Goal: Transaction & Acquisition: Book appointment/travel/reservation

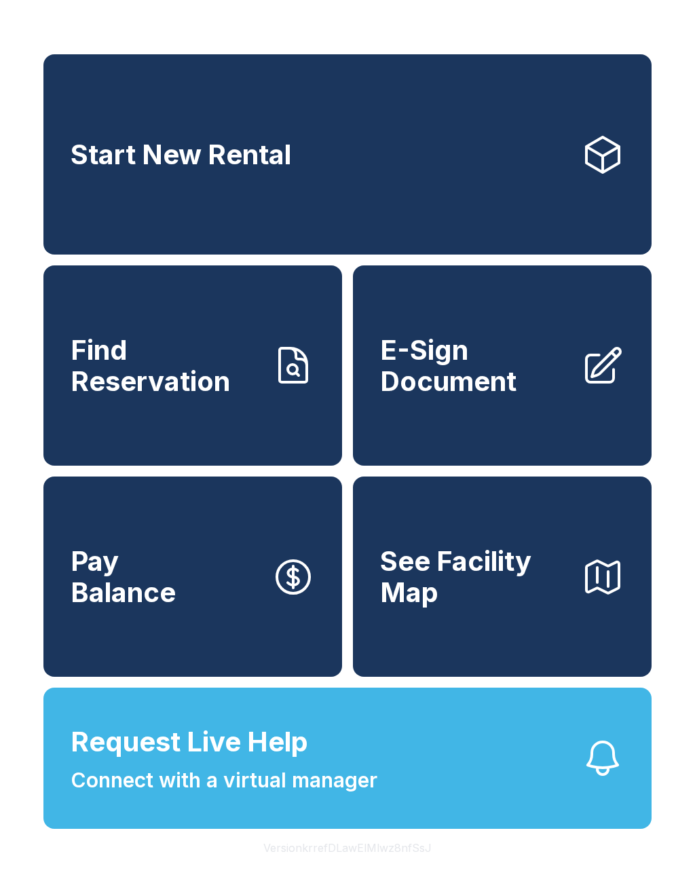
click at [428, 144] on link "Start New Rental" at bounding box center [347, 154] width 608 height 200
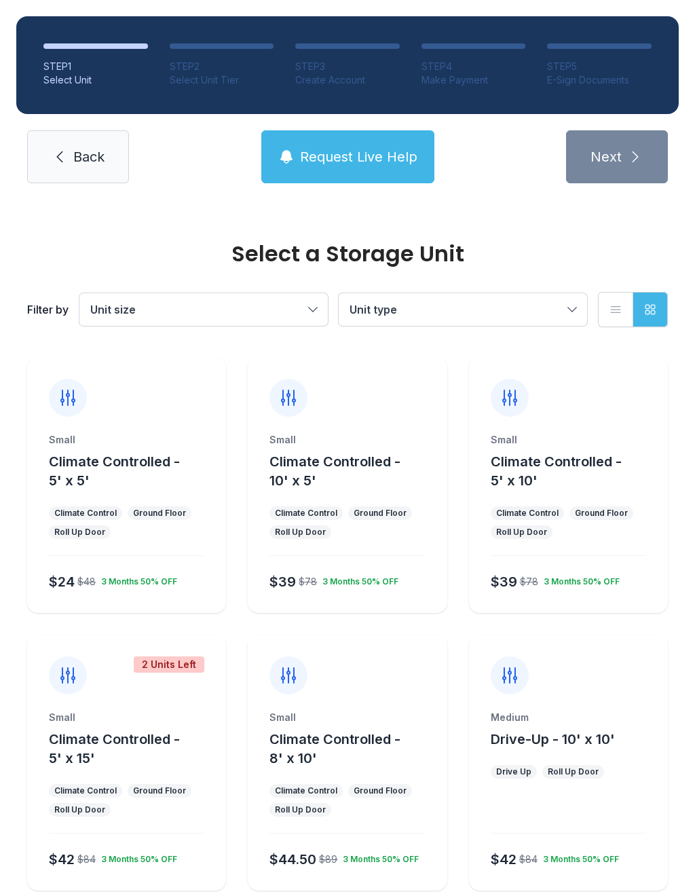
click at [128, 745] on span "Climate Controlled - 5' x 15'" at bounding box center [114, 748] width 131 height 35
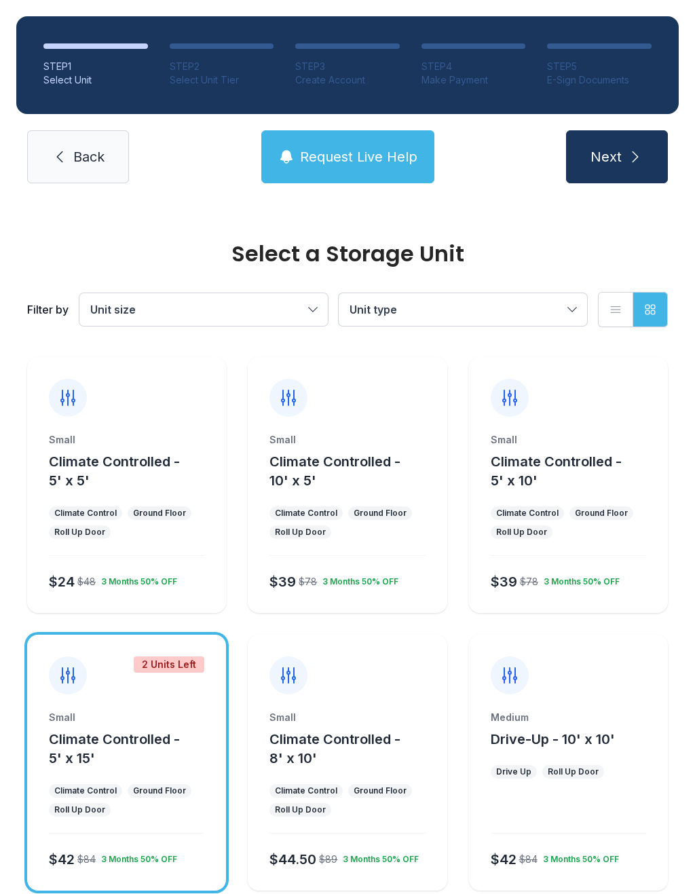
click at [619, 165] on span "Next" at bounding box center [606, 156] width 31 height 19
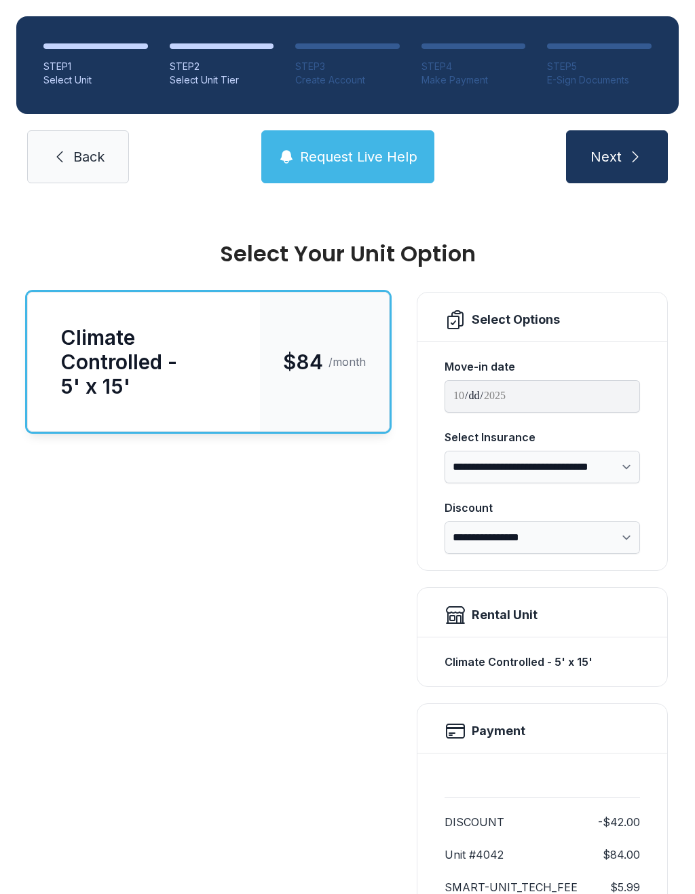
click at [613, 157] on span "Next" at bounding box center [606, 156] width 31 height 19
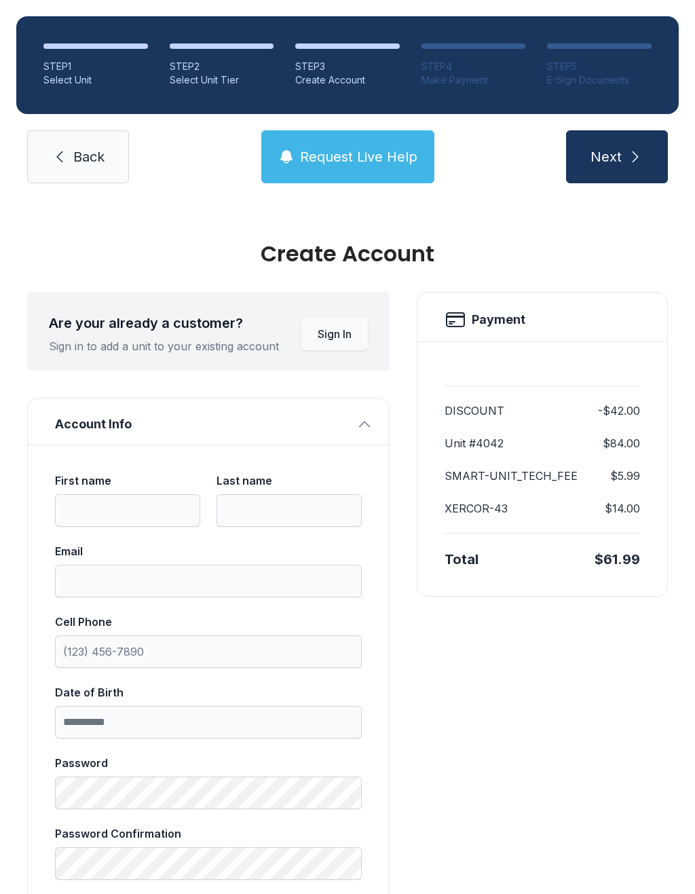
scroll to position [-9, 0]
click at [585, 145] on button "Next" at bounding box center [617, 156] width 102 height 53
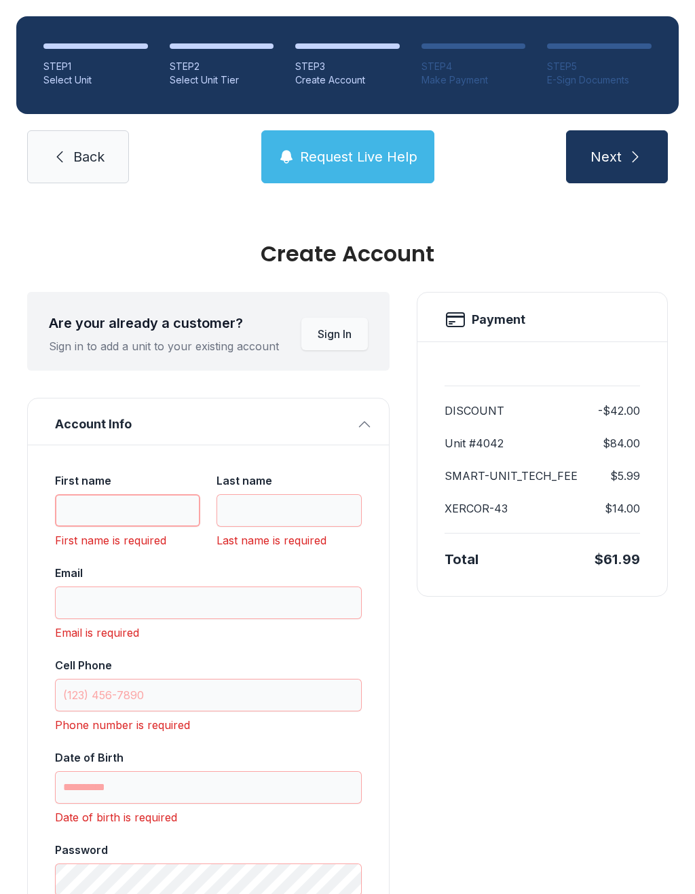
scroll to position [0, 0]
click at [574, 131] on button "Next" at bounding box center [617, 156] width 102 height 53
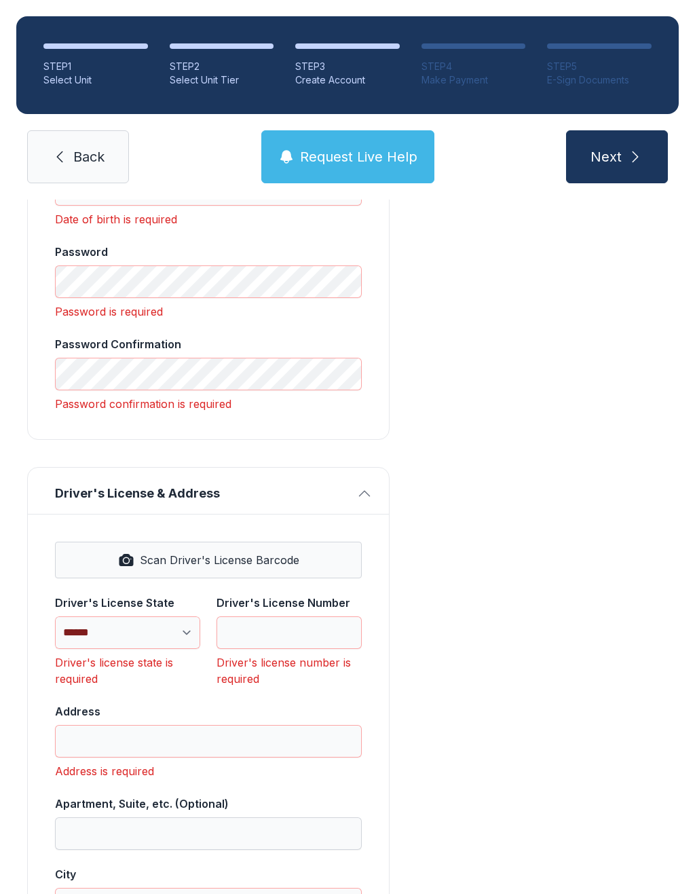
scroll to position [636, 0]
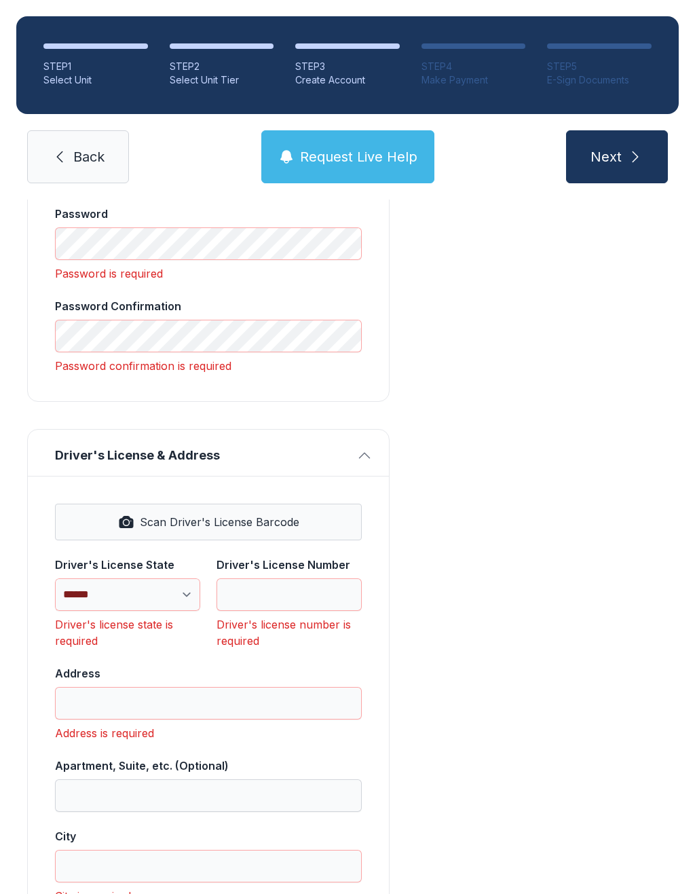
type input "**"
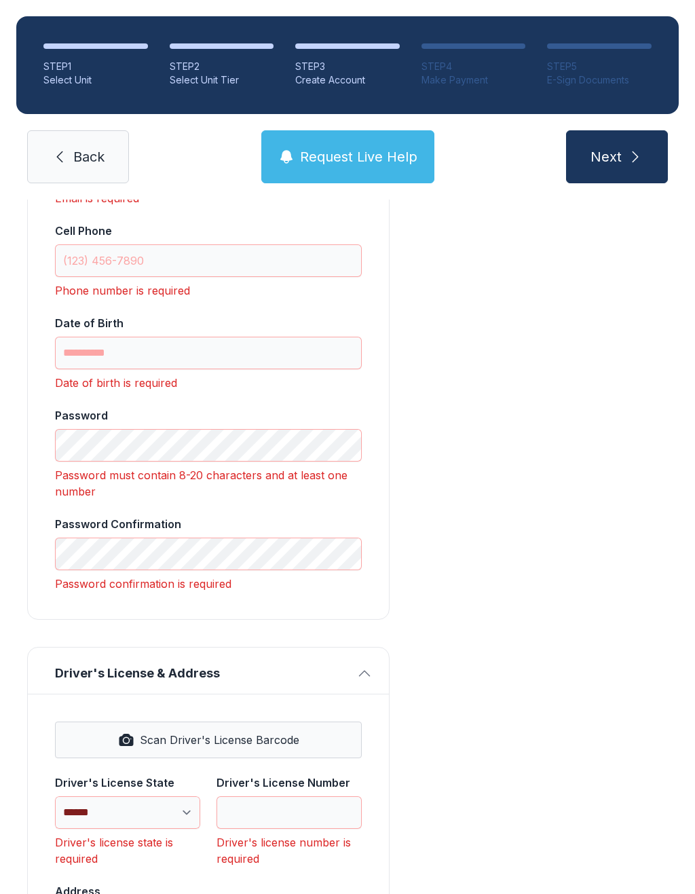
click at [27, 605] on div "Account Info First name ** Last name Last name is required Email Email is requi…" at bounding box center [208, 291] width 363 height 657
click at [691, 54] on div "STEP 1 Select Unit STEP 2 Select Unit Tier STEP 3 Create Account STEP 4 Make Pa…" at bounding box center [347, 100] width 695 height 200
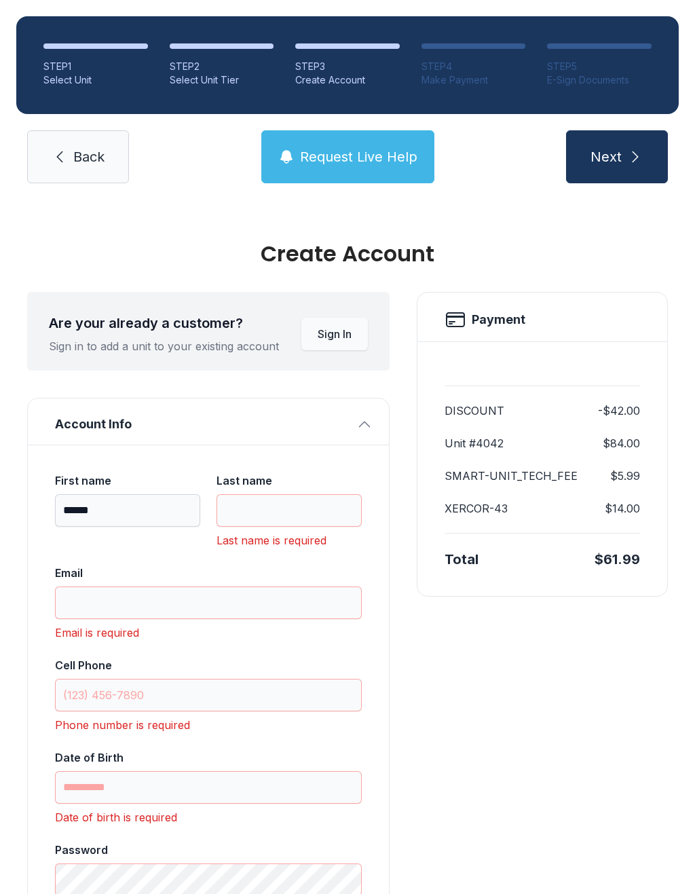
scroll to position [0, 0]
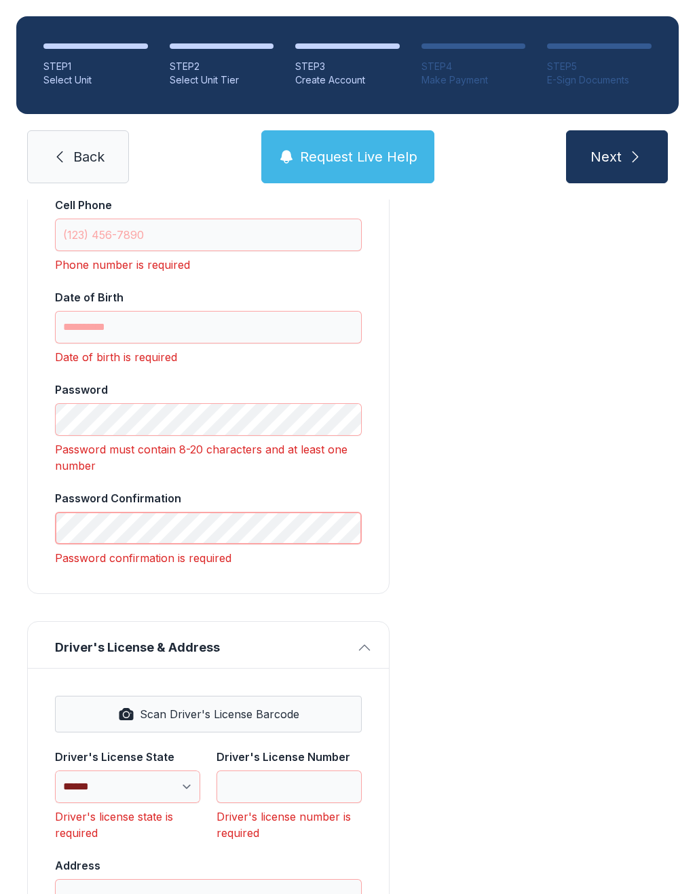
scroll to position [237, 0]
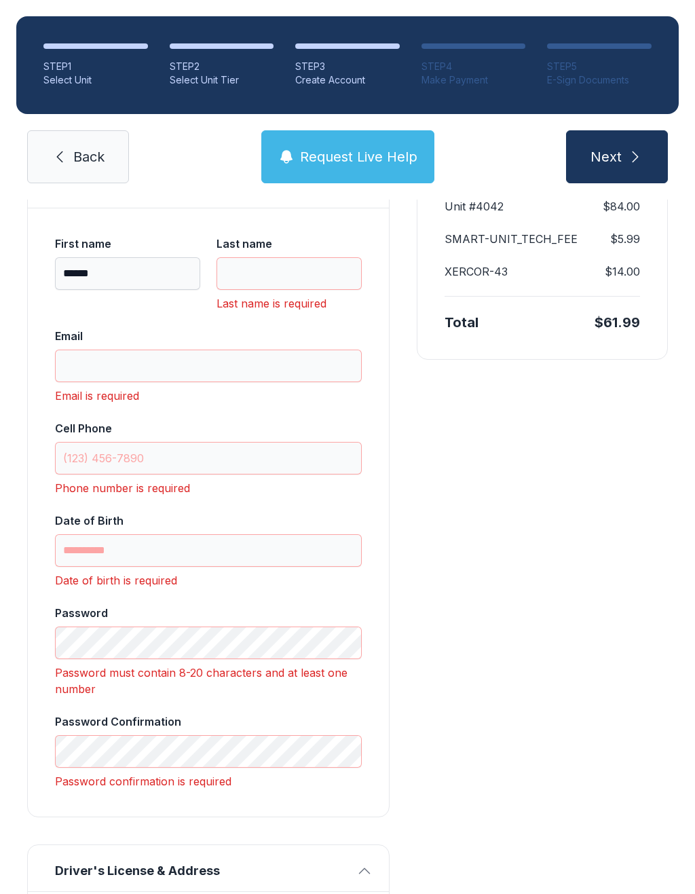
click at [111, 170] on link "Back" at bounding box center [78, 156] width 102 height 53
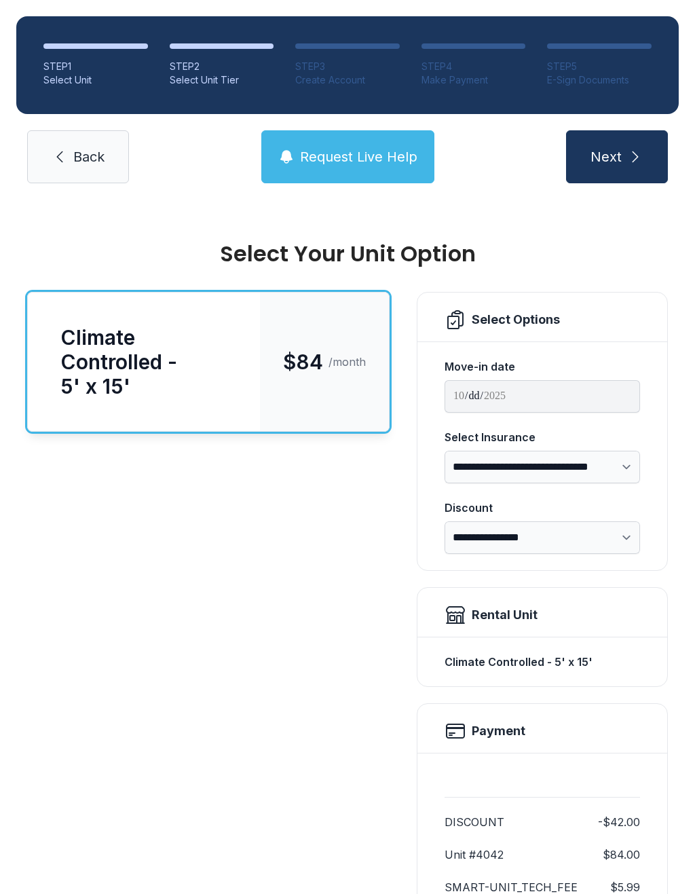
click at [94, 178] on link "Back" at bounding box center [78, 156] width 102 height 53
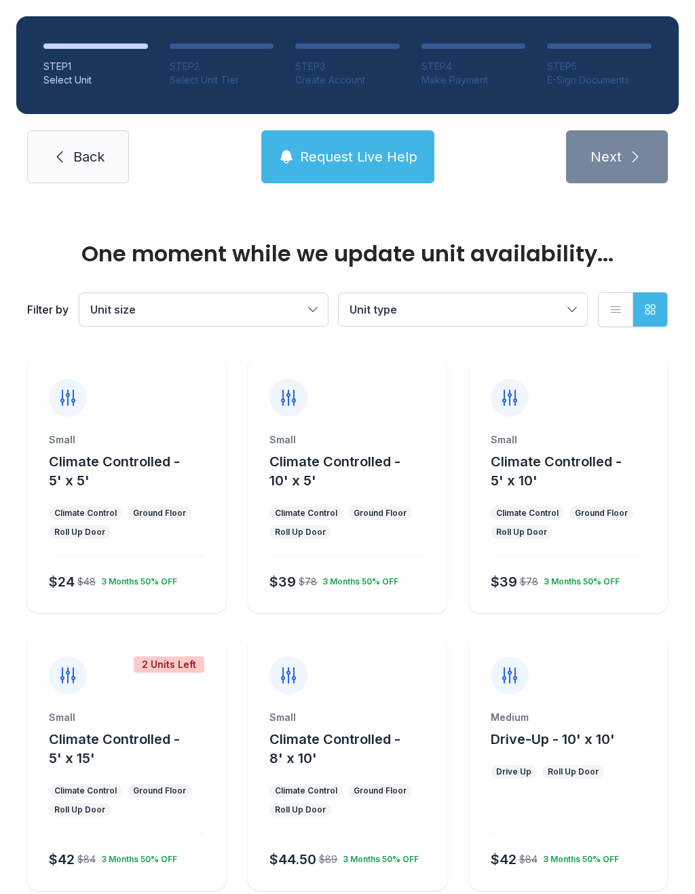
click at [88, 179] on link "Back" at bounding box center [78, 156] width 102 height 53
